Goal: Communication & Community: Answer question/provide support

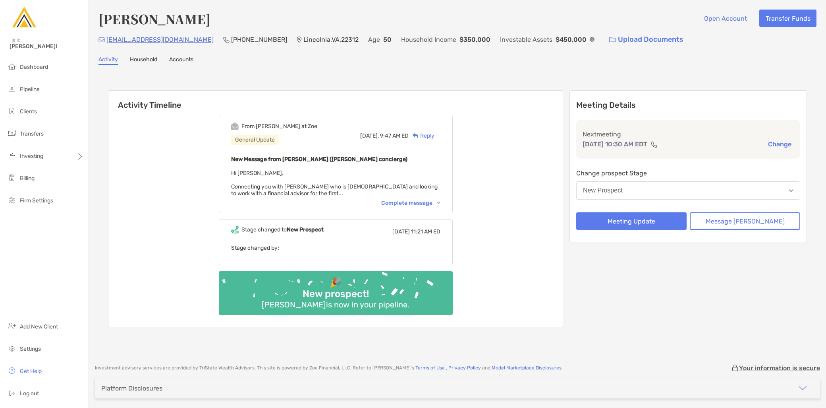
click at [412, 207] on div "From [PERSON_NAME] at [PERSON_NAME] General Update [DATE], 9:47 AM ED Reply New…" at bounding box center [336, 164] width 234 height 97
click at [413, 202] on div "Complete message" at bounding box center [410, 202] width 59 height 7
